Goal: Task Accomplishment & Management: Use online tool/utility

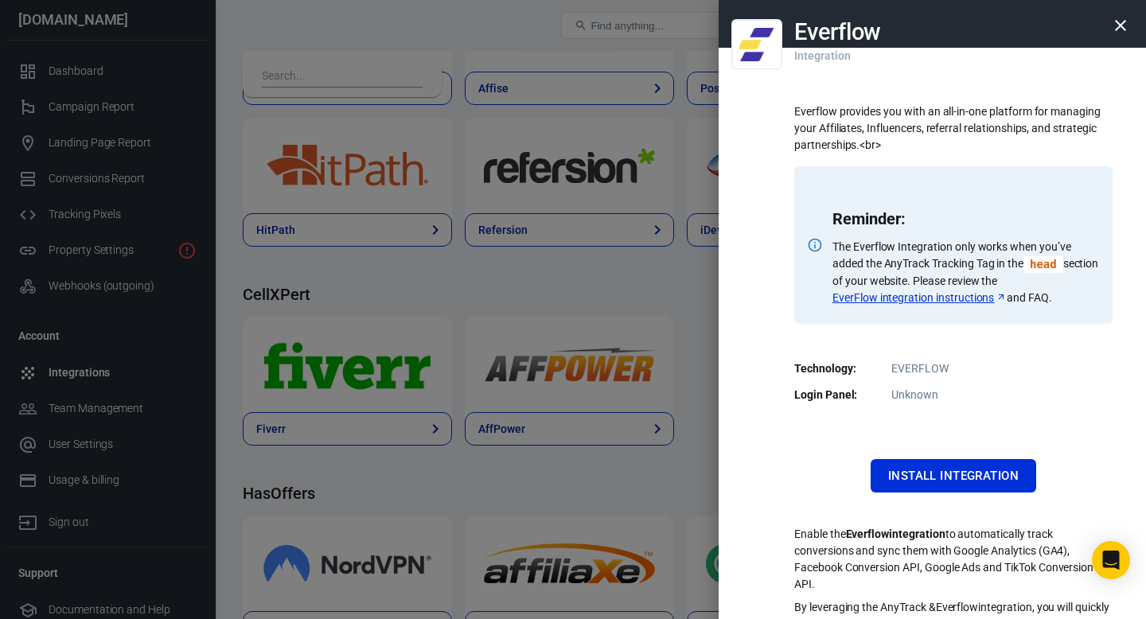
click at [1114, 24] on icon "button" at bounding box center [1120, 25] width 19 height 19
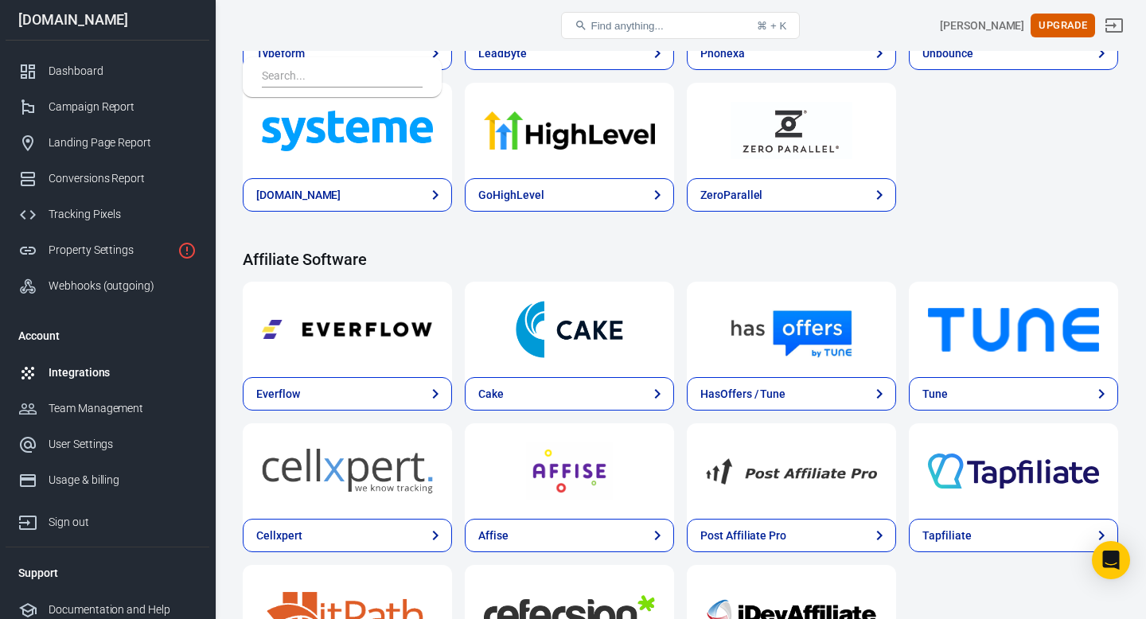
scroll to position [1248, 0]
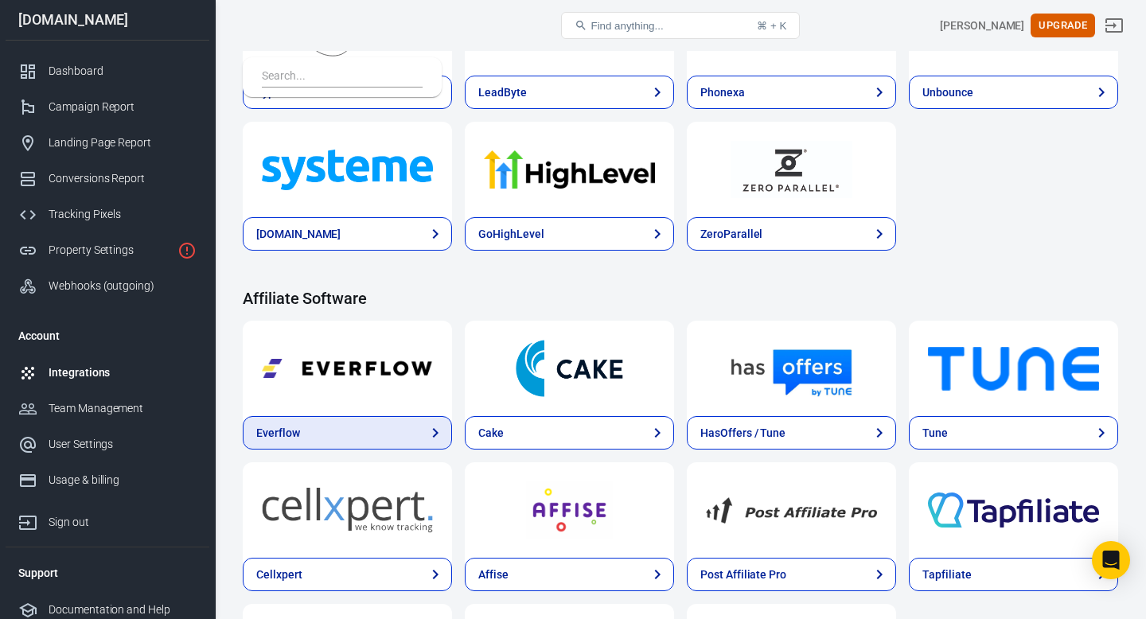
click at [368, 442] on link "Everflow" at bounding box center [347, 432] width 209 height 33
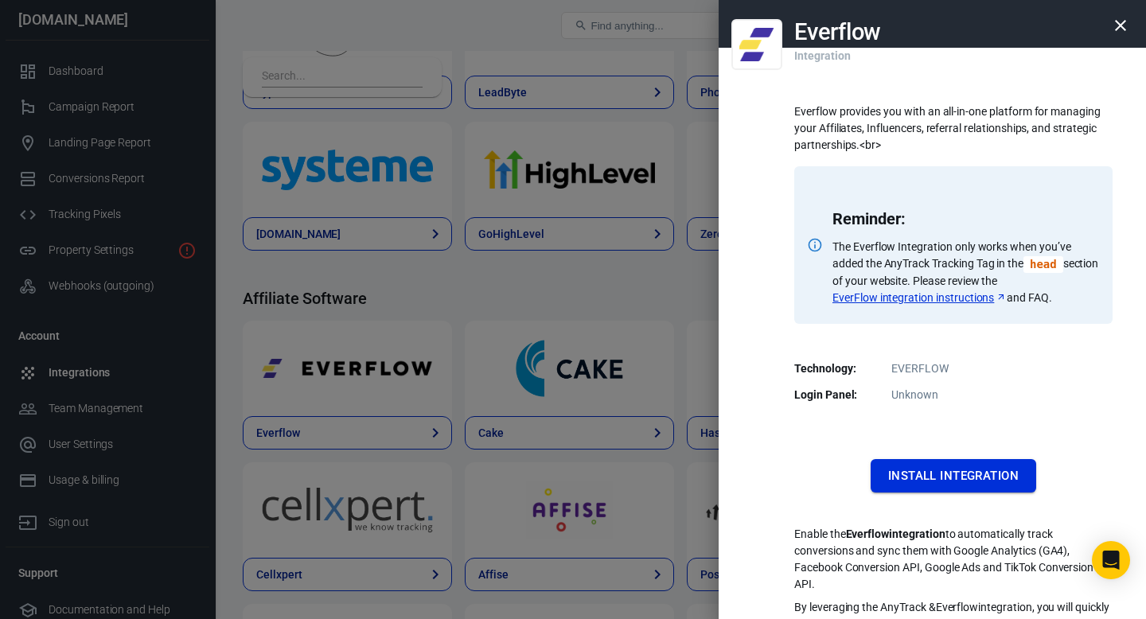
click at [961, 474] on button "Install Integration" at bounding box center [954, 475] width 166 height 33
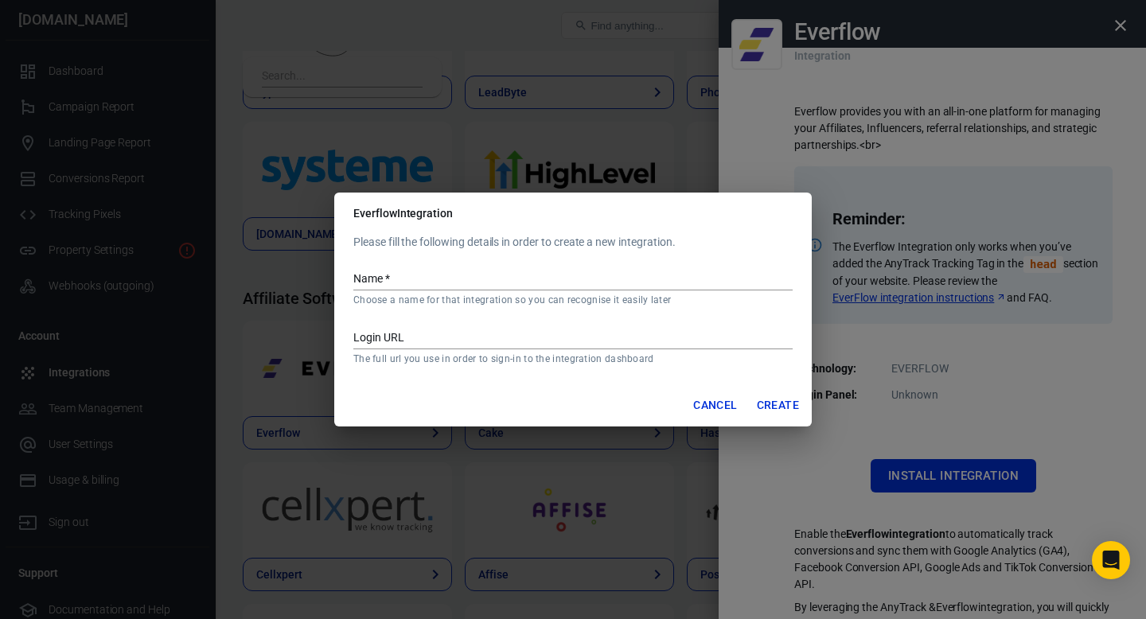
click at [498, 331] on input "Login URL" at bounding box center [572, 339] width 439 height 21
paste input "[URL][DOMAIN_NAME]"
type input "[URL][DOMAIN_NAME]"
click at [439, 281] on input "Name   *" at bounding box center [572, 280] width 439 height 21
type input "Boostaro"
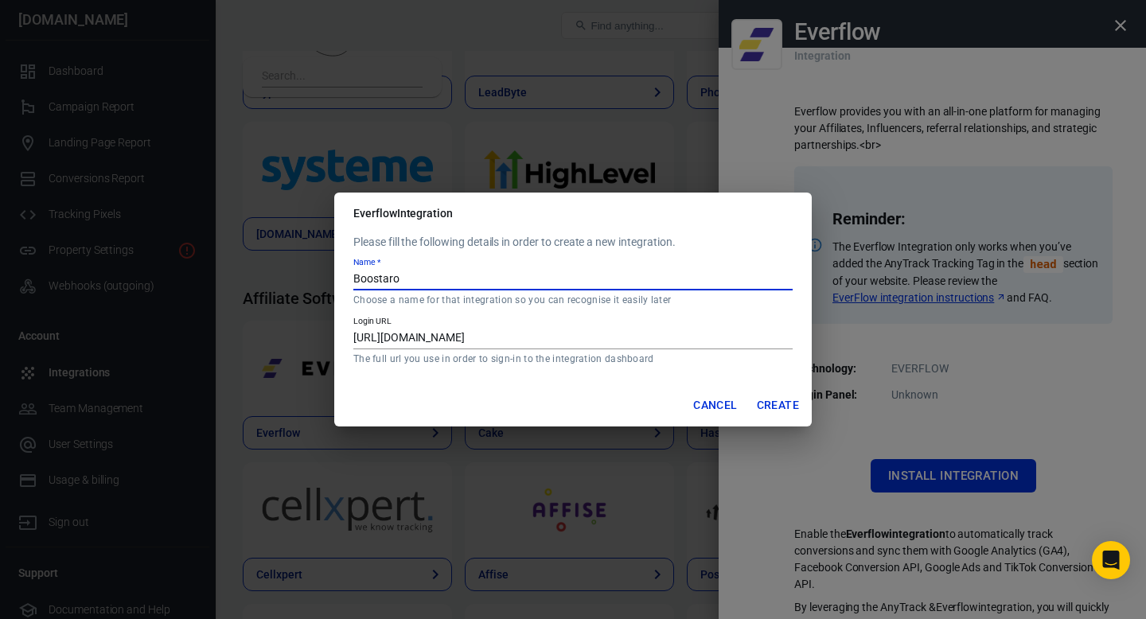
click at [782, 403] on button "Create" at bounding box center [777, 405] width 55 height 29
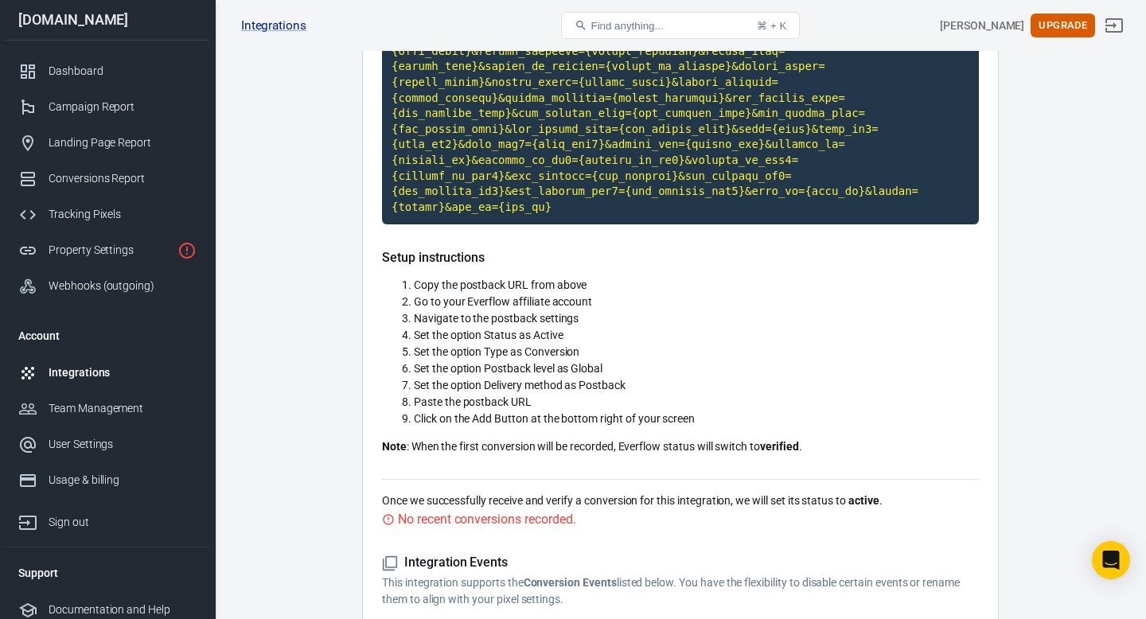
scroll to position [18, 0]
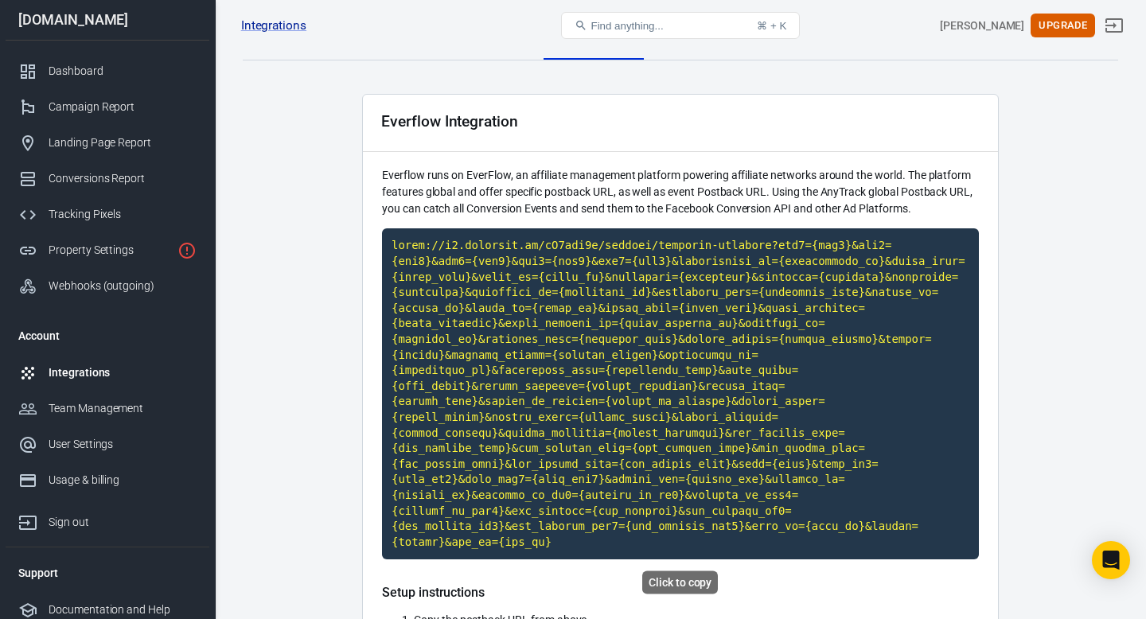
click at [648, 434] on code "Click to copy" at bounding box center [680, 393] width 597 height 331
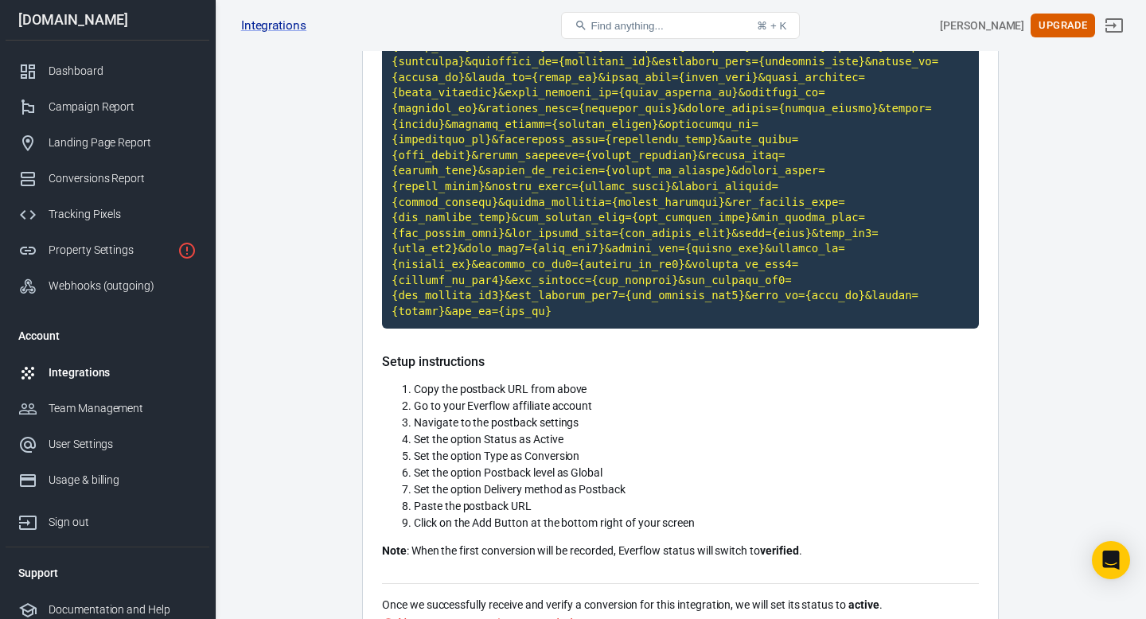
scroll to position [582, 0]
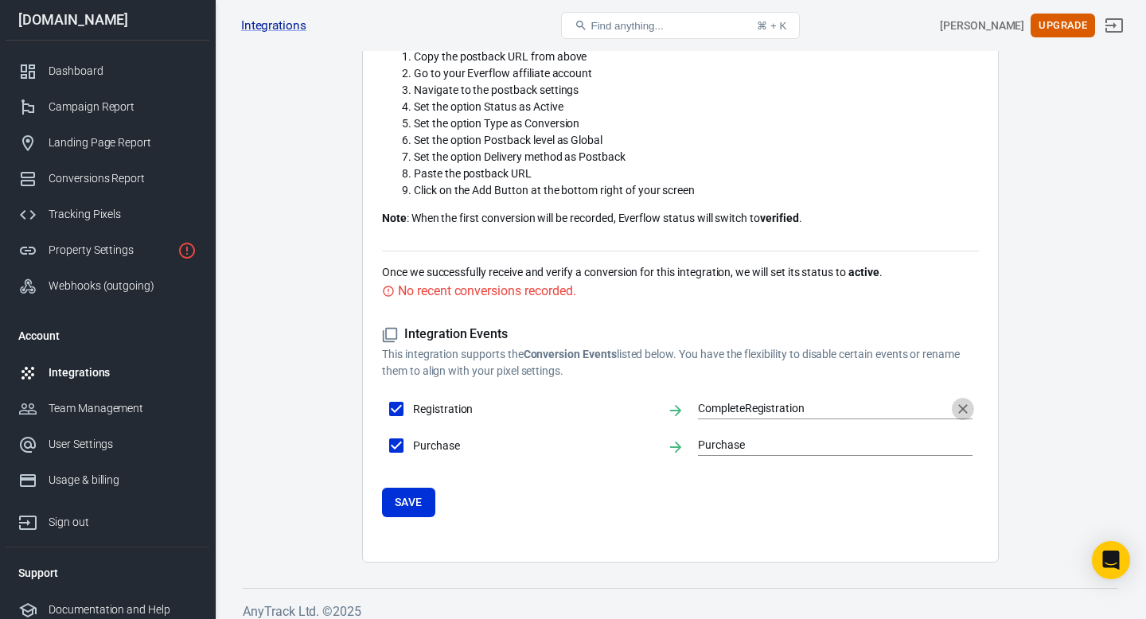
click at [961, 410] on icon "Clear" at bounding box center [963, 409] width 16 height 16
checkbox input "false"
checkbox input "true"
click at [805, 440] on li "AddToCart" at bounding box center [835, 440] width 275 height 26
type input "AddToCart"
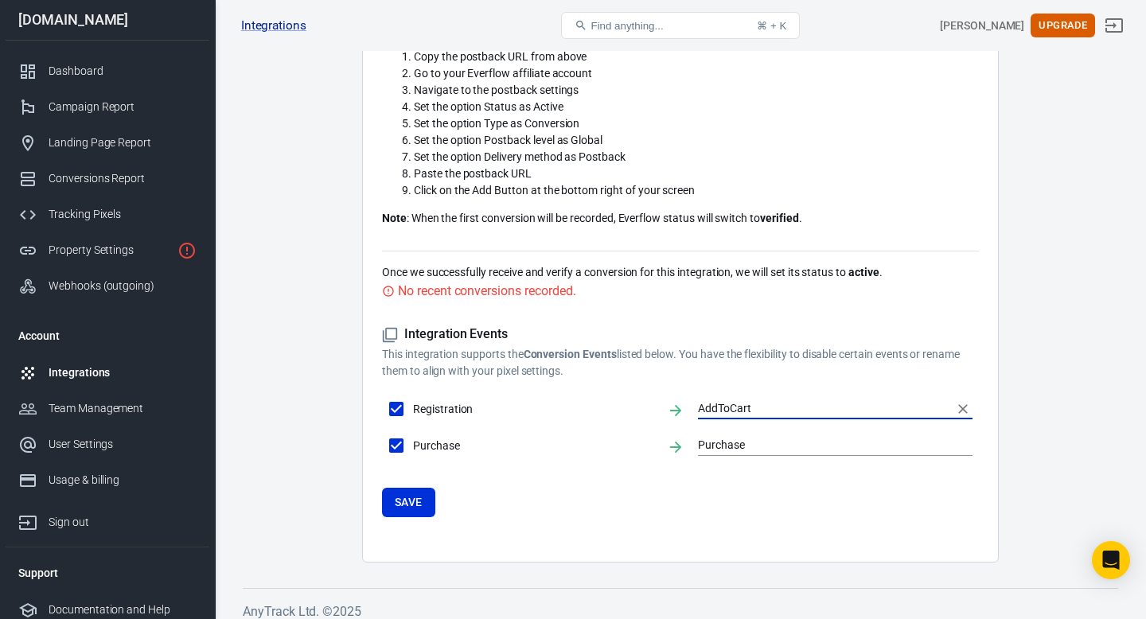
click at [400, 415] on input "Registration" at bounding box center [396, 408] width 33 height 33
checkbox input "false"
click at [732, 410] on input "text" at bounding box center [823, 409] width 251 height 20
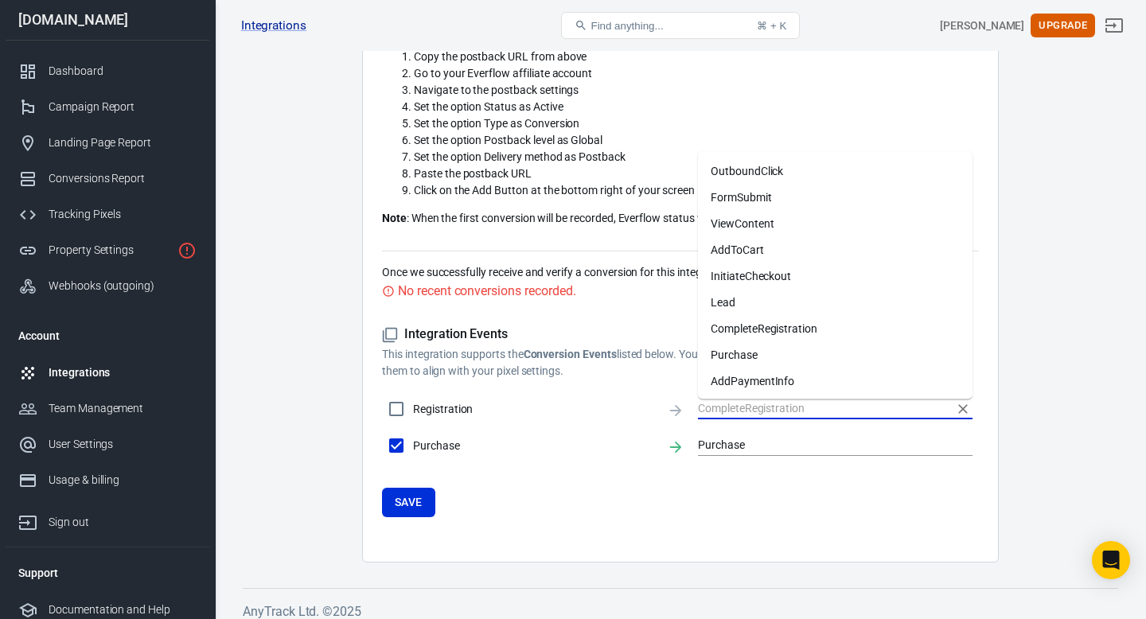
click at [733, 247] on li "AddToCart" at bounding box center [835, 249] width 275 height 26
checkbox input "true"
type input "AddToCart"
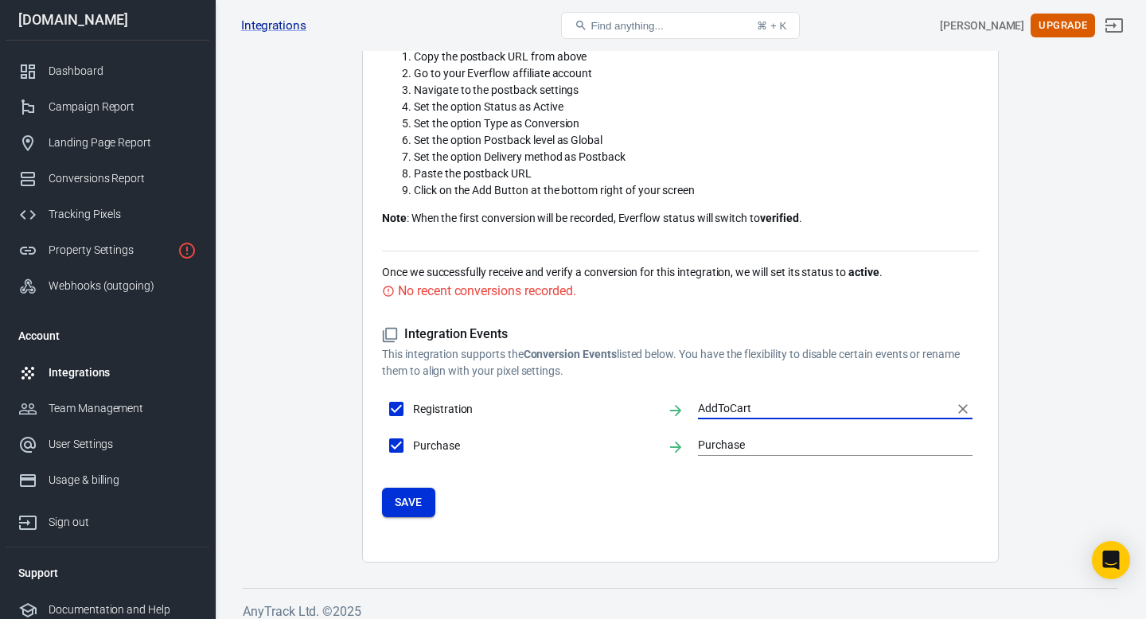
click at [413, 501] on button "Save" at bounding box center [408, 502] width 53 height 29
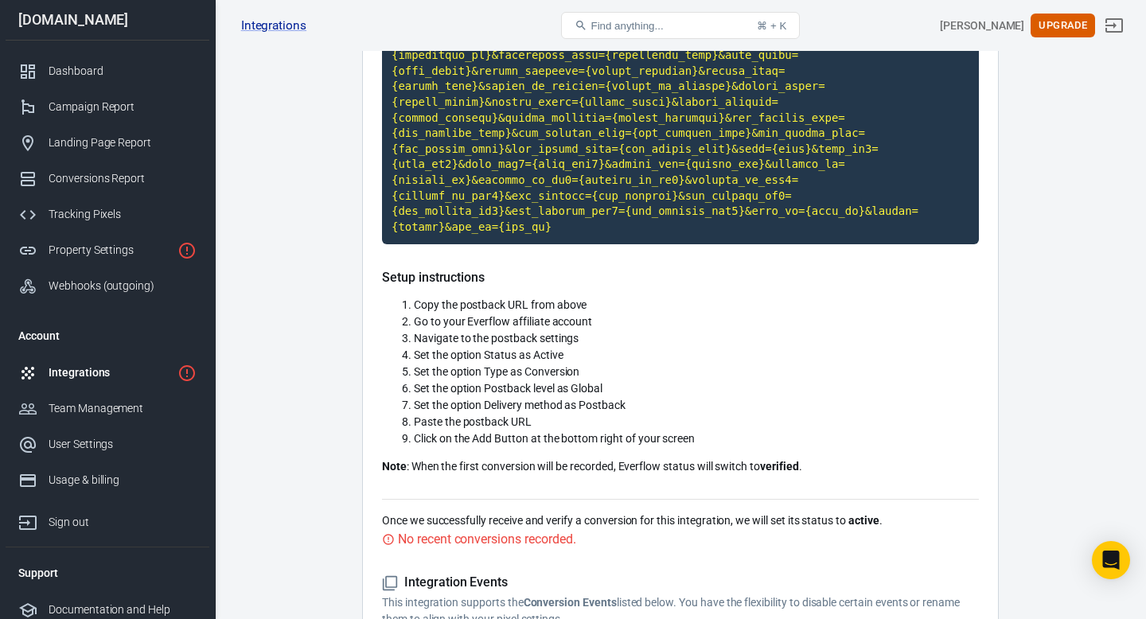
scroll to position [594, 0]
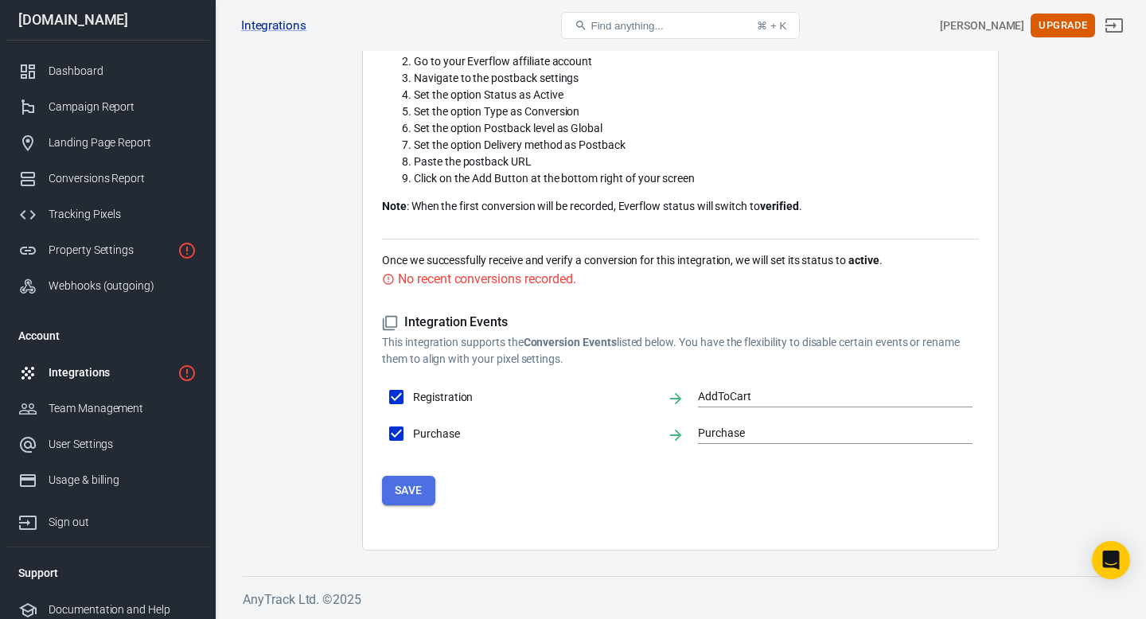
click at [415, 493] on button "Save" at bounding box center [408, 490] width 53 height 29
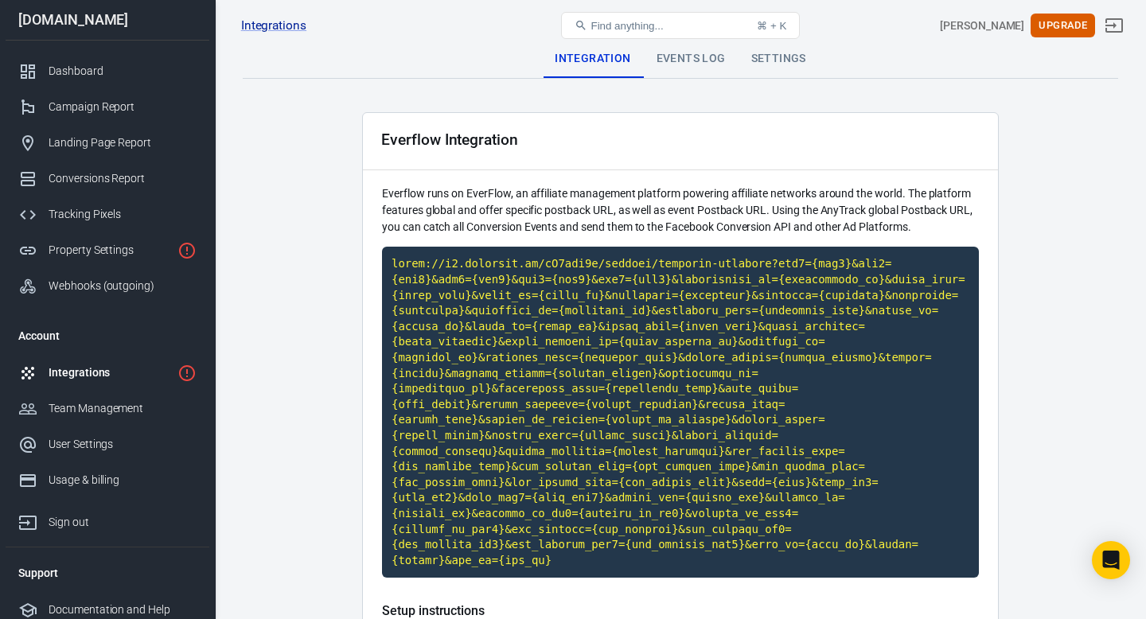
click at [285, 192] on main "Integration Events Log Settings Everflow Integration Everflow runs on EverFlow,…" at bounding box center [680, 592] width 875 height 1105
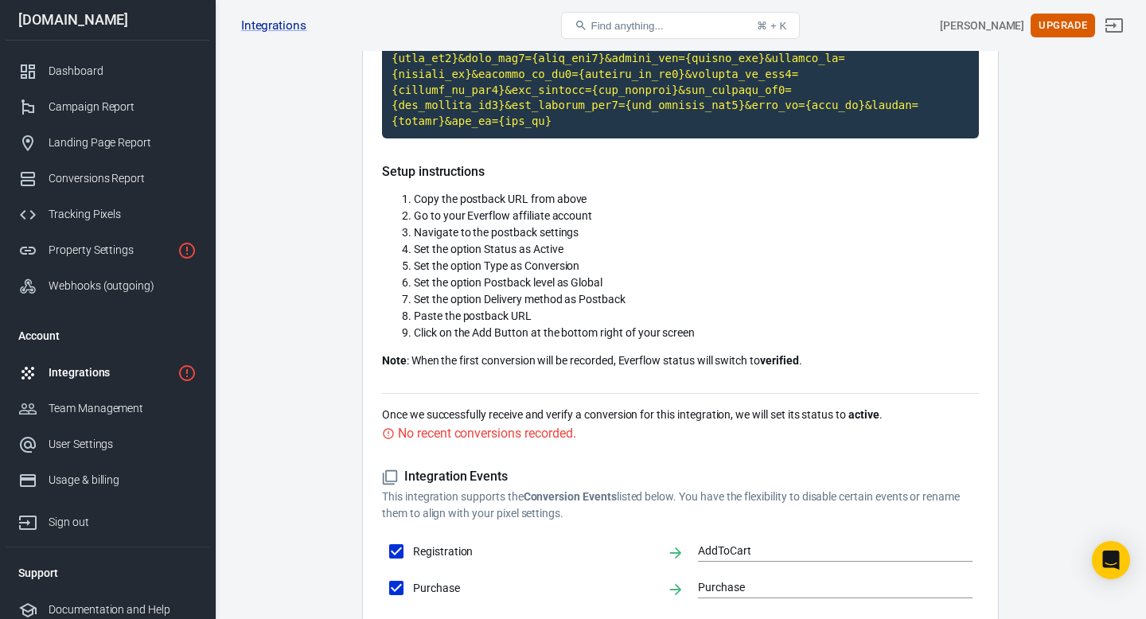
scroll to position [594, 0]
